Goal: Task Accomplishment & Management: Manage account settings

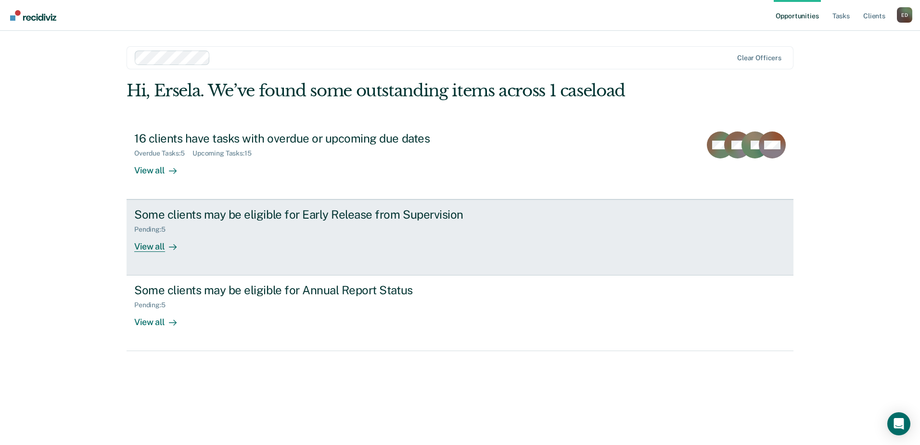
click at [158, 250] on div "View all" at bounding box center [161, 242] width 54 height 19
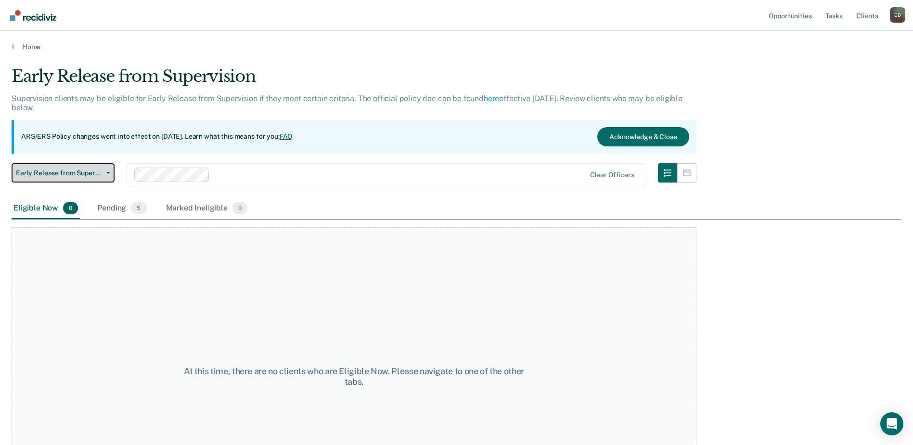
click at [98, 173] on span "Early Release from Supervision" at bounding box center [59, 173] width 87 height 8
click at [34, 49] on link "Home" at bounding box center [457, 46] width 890 height 9
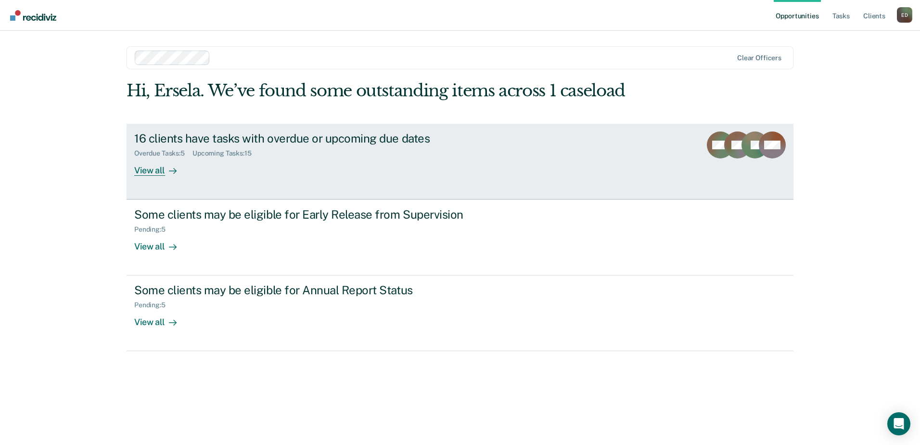
click at [149, 177] on link "16 clients have tasks with overdue or upcoming due dates Overdue Tasks : 5 Upco…" at bounding box center [460, 162] width 667 height 76
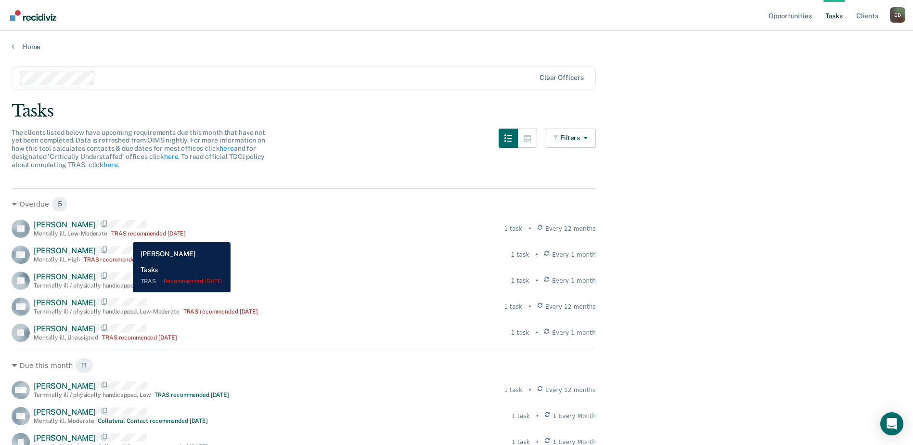
click at [126, 235] on div "TRAS recommended 4 months ago" at bounding box center [148, 233] width 75 height 7
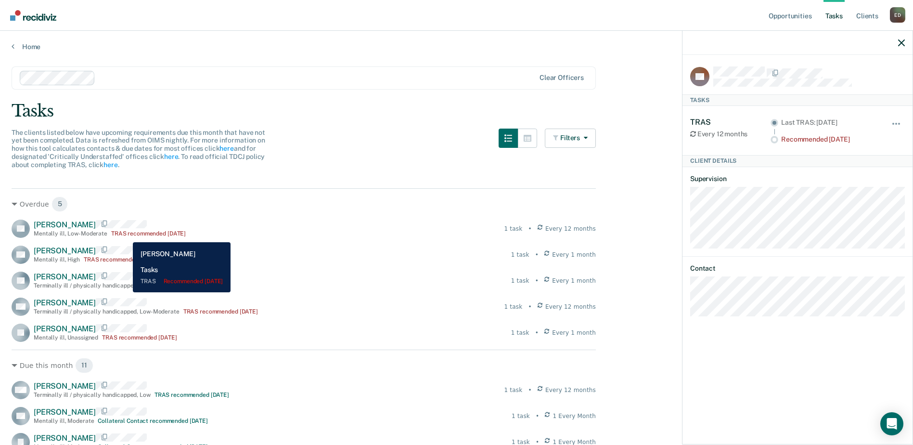
click at [126, 235] on div "TRAS recommended 4 months ago" at bounding box center [148, 233] width 75 height 7
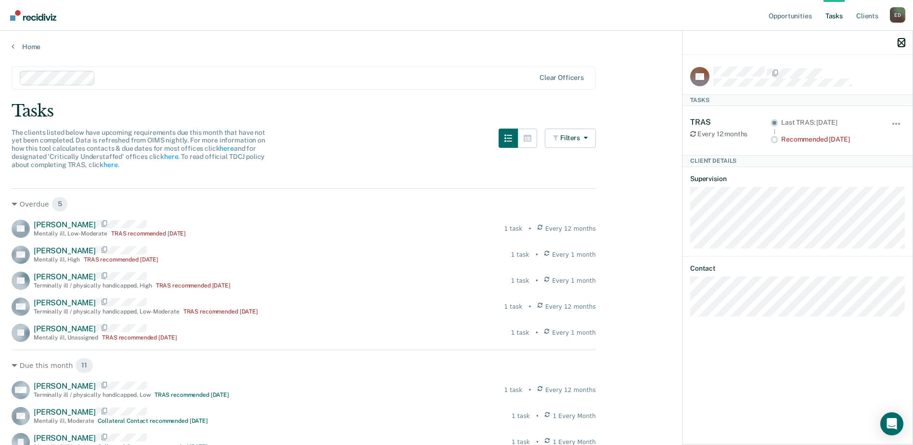
click at [903, 41] on icon "button" at bounding box center [901, 42] width 7 height 7
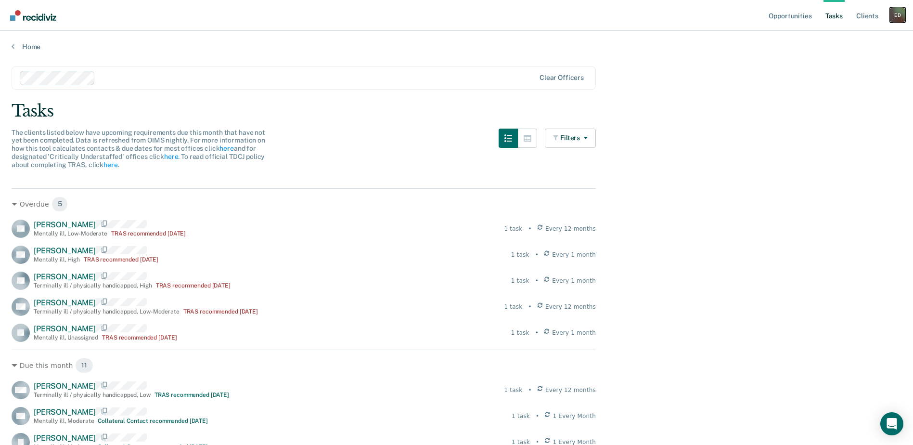
click at [896, 13] on div "E D" at bounding box center [897, 14] width 15 height 15
click at [840, 65] on link "Log Out" at bounding box center [859, 63] width 78 height 8
